Goal: Transaction & Acquisition: Purchase product/service

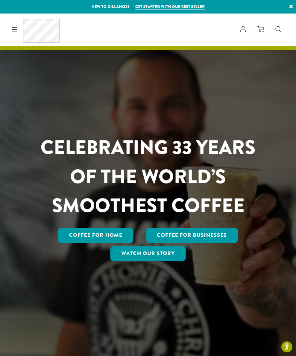
click at [119, 243] on link "Coffee for Home" at bounding box center [95, 235] width 75 height 15
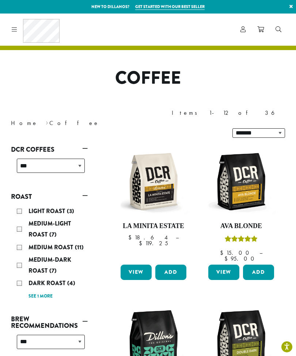
click at [17, 28] on div "Coffee All Coffees Best Sellers Blends Single Origins Dillanos Limited Organic …" at bounding box center [34, 30] width 51 height 24
click at [19, 29] on div "Coffee All Coffees Best Sellers Blends Single Origins Dillanos Limited Organic …" at bounding box center [34, 30] width 51 height 24
click at [17, 30] on icon at bounding box center [14, 29] width 5 height 6
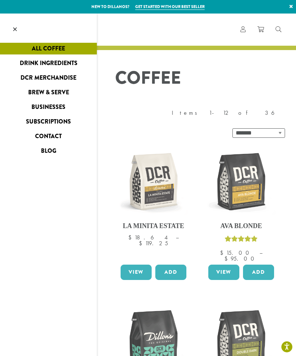
click at [40, 78] on link "DCR Merchandise" at bounding box center [48, 78] width 97 height 12
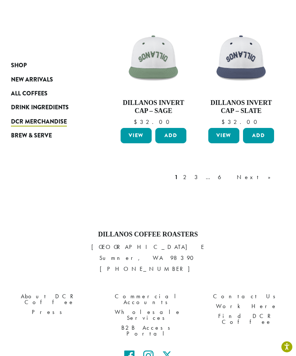
scroll to position [832, 0]
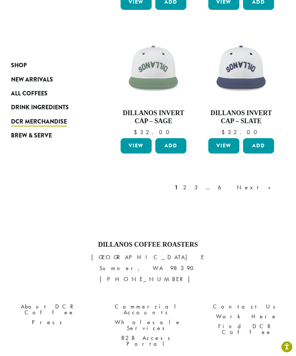
click at [269, 183] on link "Next »" at bounding box center [257, 187] width 42 height 9
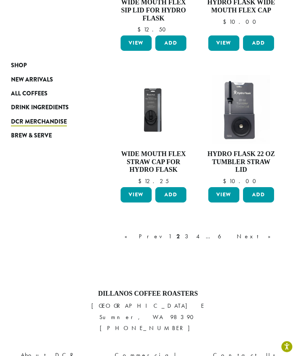
scroll to position [810, 0]
click at [271, 232] on link "Next »" at bounding box center [257, 236] width 42 height 9
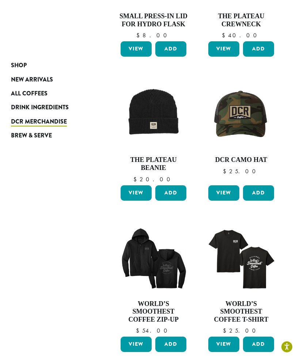
scroll to position [45, 0]
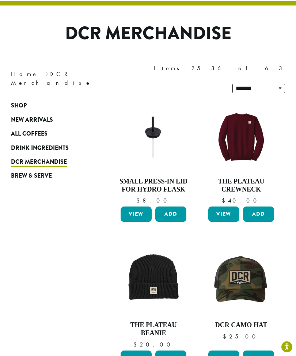
click at [33, 116] on span "New Arrivals" at bounding box center [32, 120] width 42 height 9
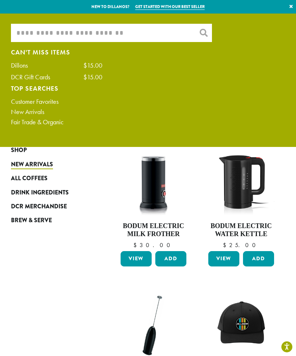
click at [109, 31] on input "What are you searching for?" at bounding box center [111, 33] width 201 height 18
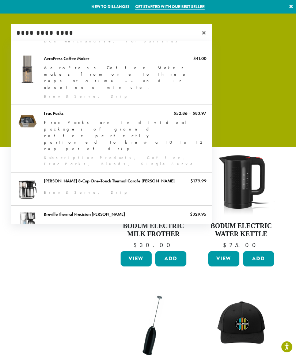
scroll to position [189, 0]
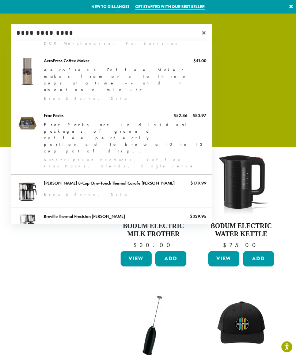
type input "**********"
click at [48, 175] on link "[PERSON_NAME] 8-Cup One-Touch Thermal Carafe [PERSON_NAME]" at bounding box center [111, 191] width 201 height 33
